Goal: Task Accomplishment & Management: Manage account settings

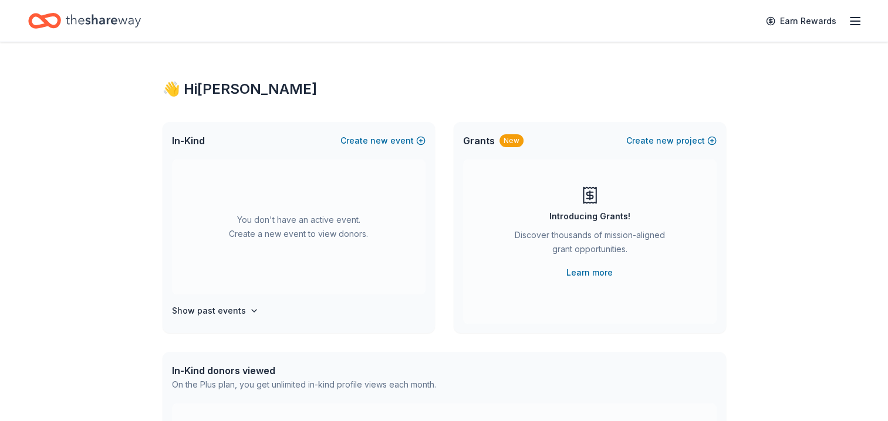
click at [859, 26] on icon "button" at bounding box center [855, 21] width 14 height 14
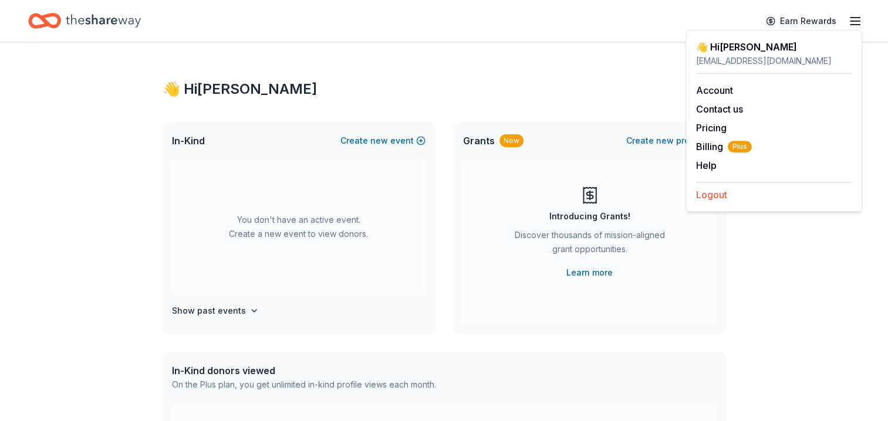
click at [718, 194] on button "Logout" at bounding box center [711, 195] width 31 height 14
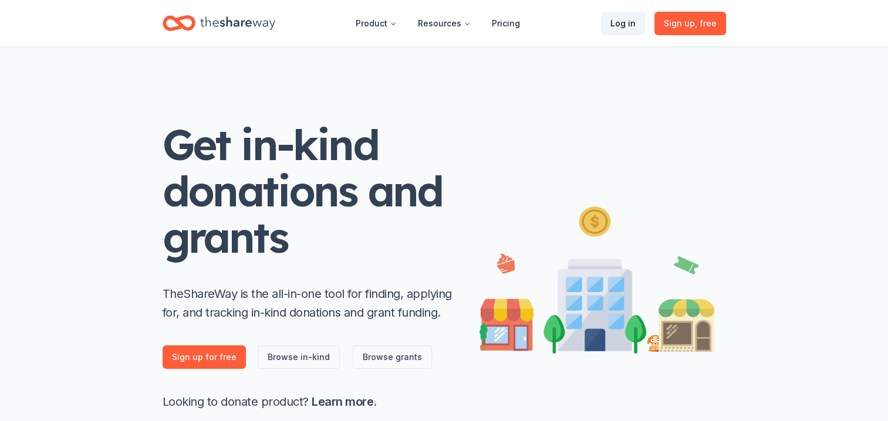
click at [631, 27] on link "Log in" at bounding box center [623, 23] width 44 height 23
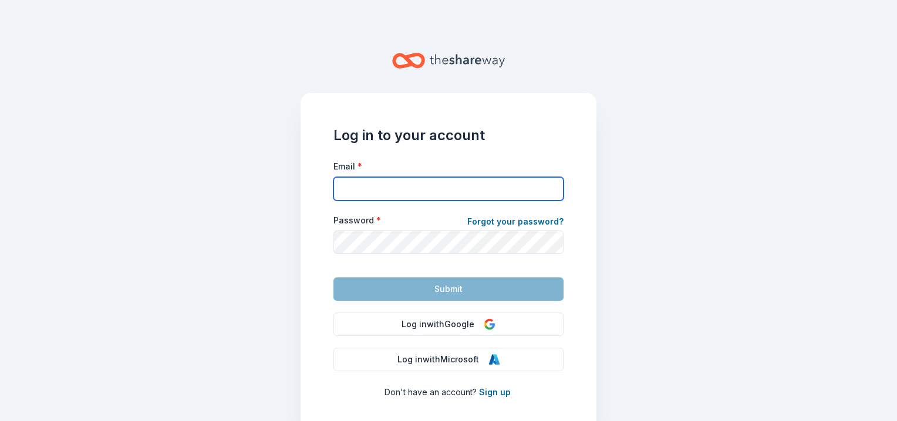
type input "[EMAIL_ADDRESS][DOMAIN_NAME]"
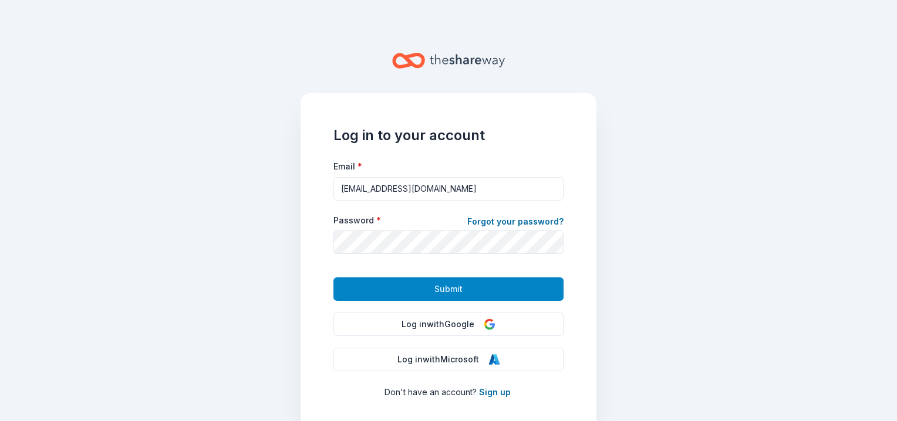
click at [454, 288] on span "Submit" at bounding box center [448, 289] width 28 height 14
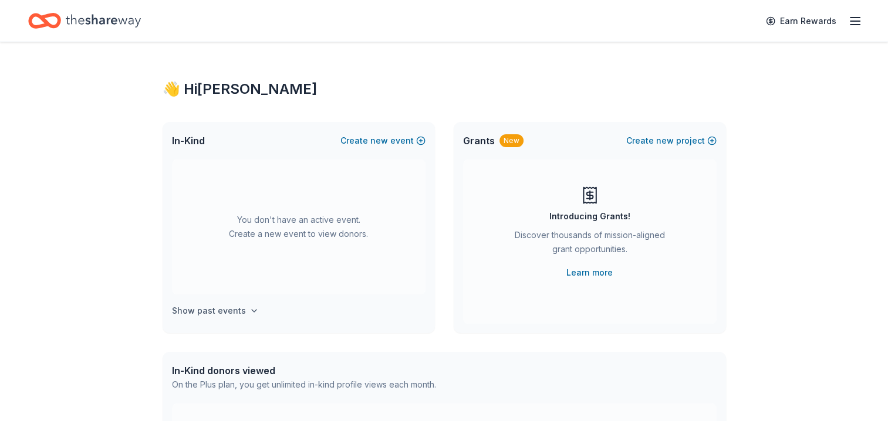
click at [239, 311] on h4 "Show past events" at bounding box center [209, 311] width 74 height 14
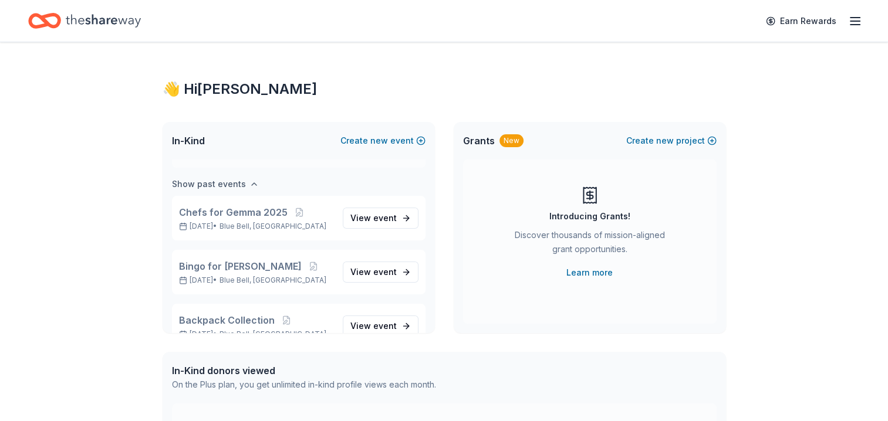
scroll to position [135, 0]
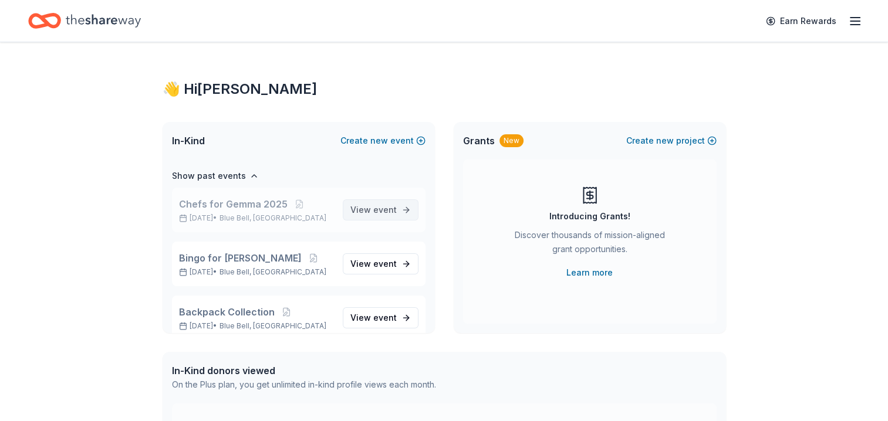
click at [392, 210] on link "View event" at bounding box center [381, 210] width 76 height 21
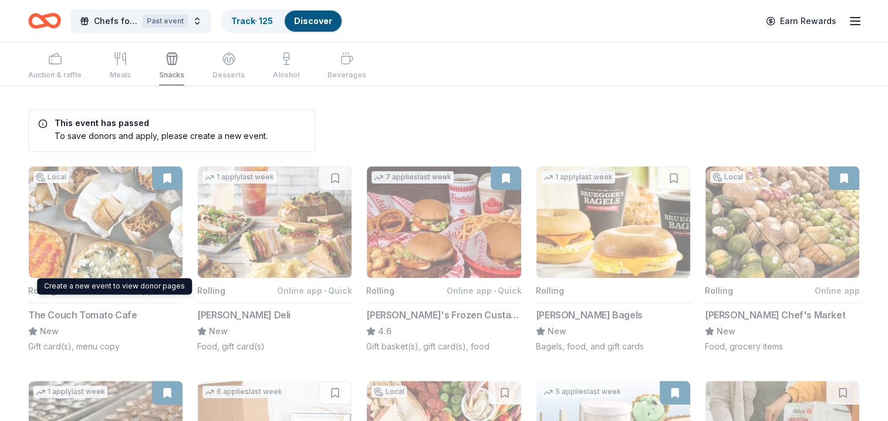
click at [117, 218] on button "Local Rolling Online app • Quick The Couch Tomato Cafe New Gift card(s), menu c…" at bounding box center [105, 259] width 155 height 187
click at [116, 210] on button "Local Rolling Online app • Quick The Couch Tomato Cafe New Gift card(s), menu c…" at bounding box center [105, 259] width 155 height 187
click at [58, 64] on div "Auction & raffle Meals Snacks Desserts Alcohol Beverages" at bounding box center [197, 66] width 338 height 39
click at [56, 16] on icon "Home" at bounding box center [50, 21] width 18 height 12
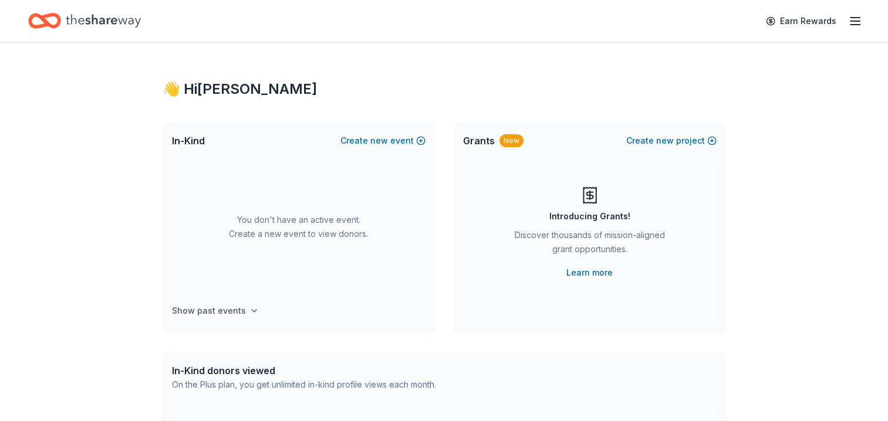
click at [249, 310] on icon "button" at bounding box center [253, 310] width 9 height 9
